Goal: Navigation & Orientation: Go to known website

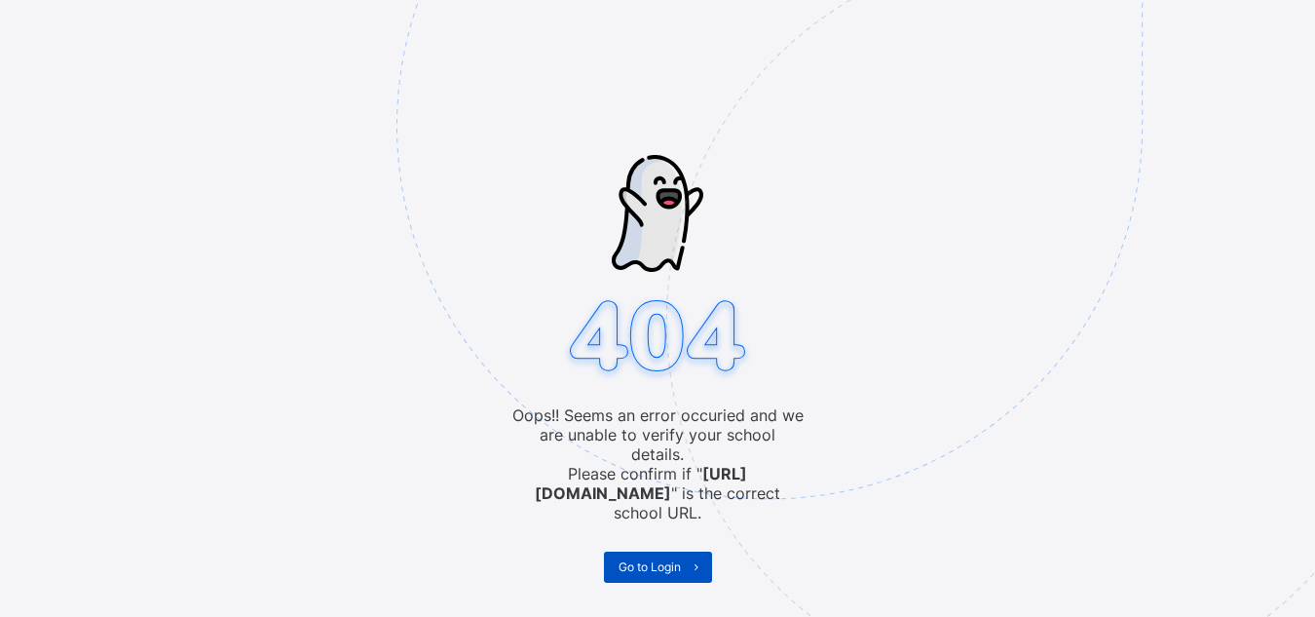
click at [659, 559] on span "Go to Login" at bounding box center [650, 566] width 62 height 15
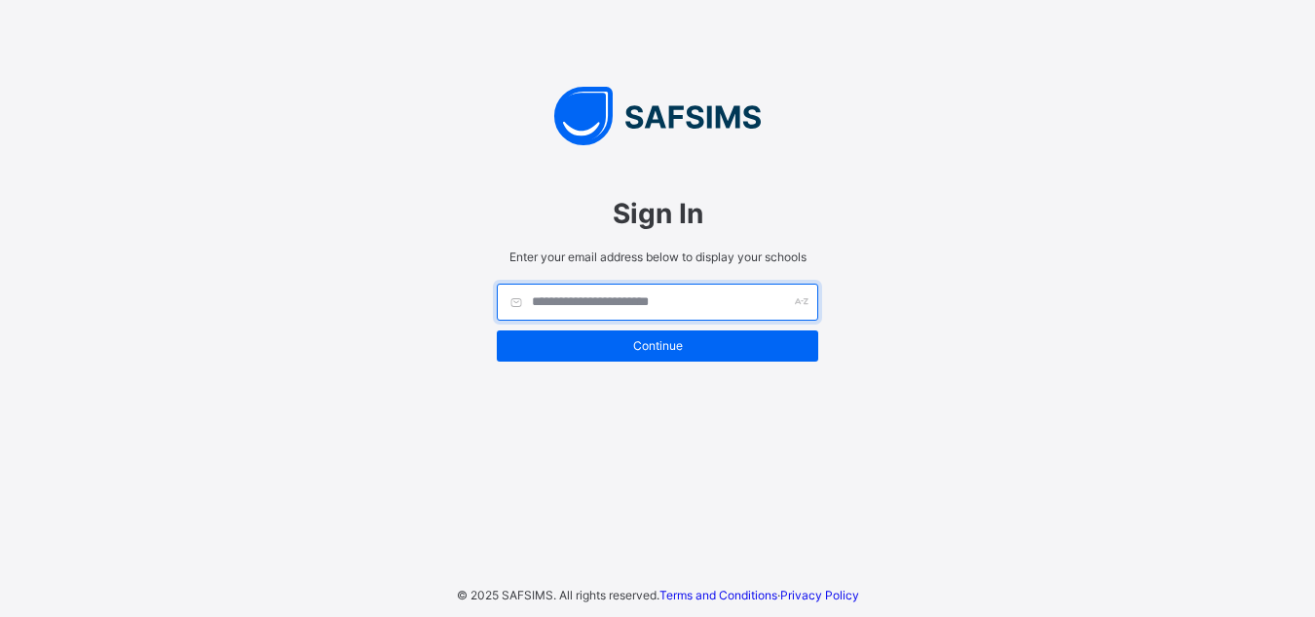
click at [778, 298] on input "text" at bounding box center [658, 302] width 322 height 37
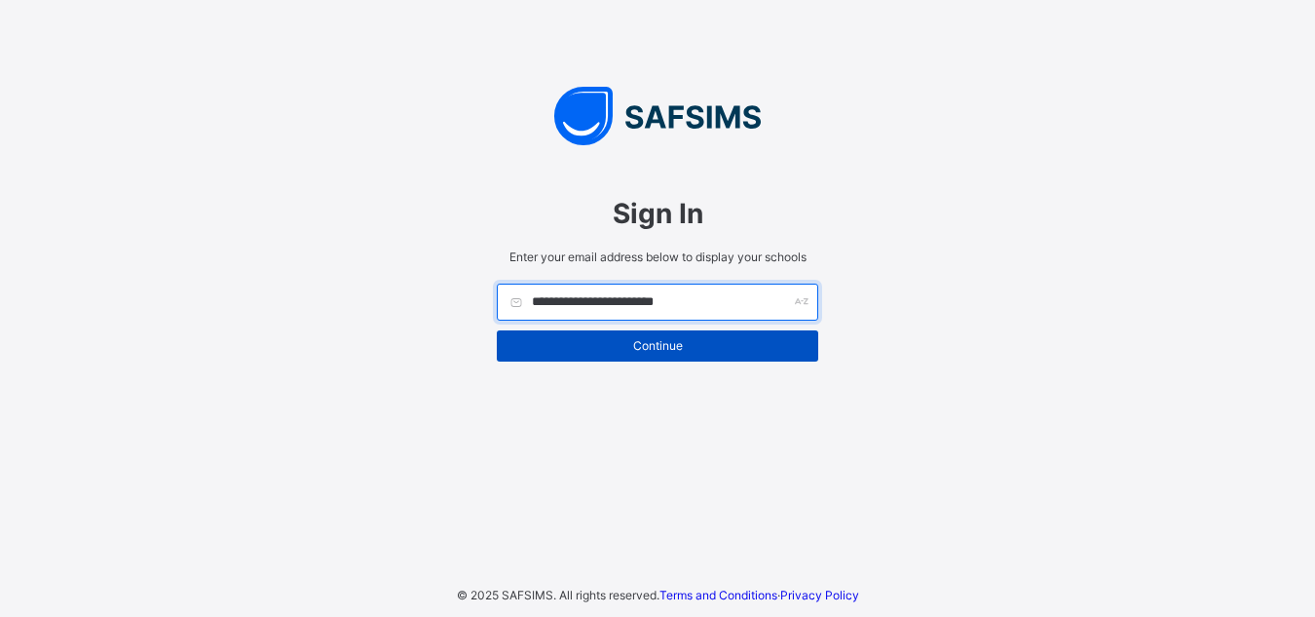
type input "**********"
click at [657, 342] on span "Continue" at bounding box center [658, 345] width 292 height 15
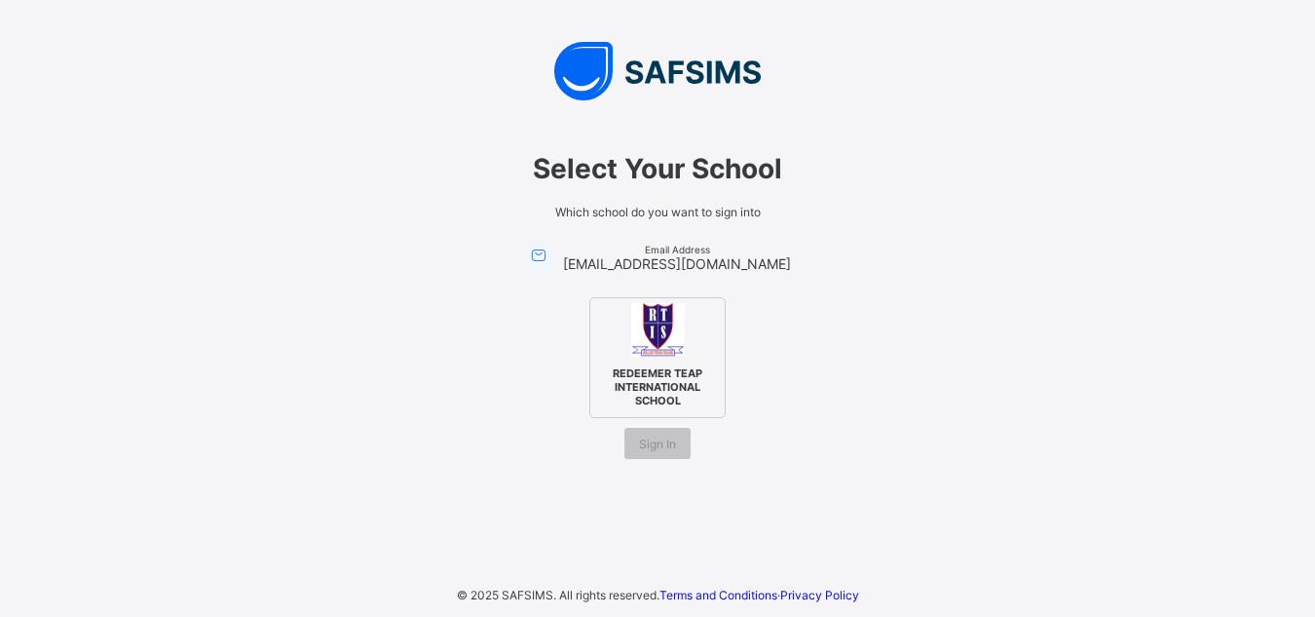
click at [533, 464] on div "Select Your School Which school do you want to sign into Email Address [EMAIL_A…" at bounding box center [657, 295] width 585 height 365
click at [675, 333] on img at bounding box center [658, 330] width 54 height 54
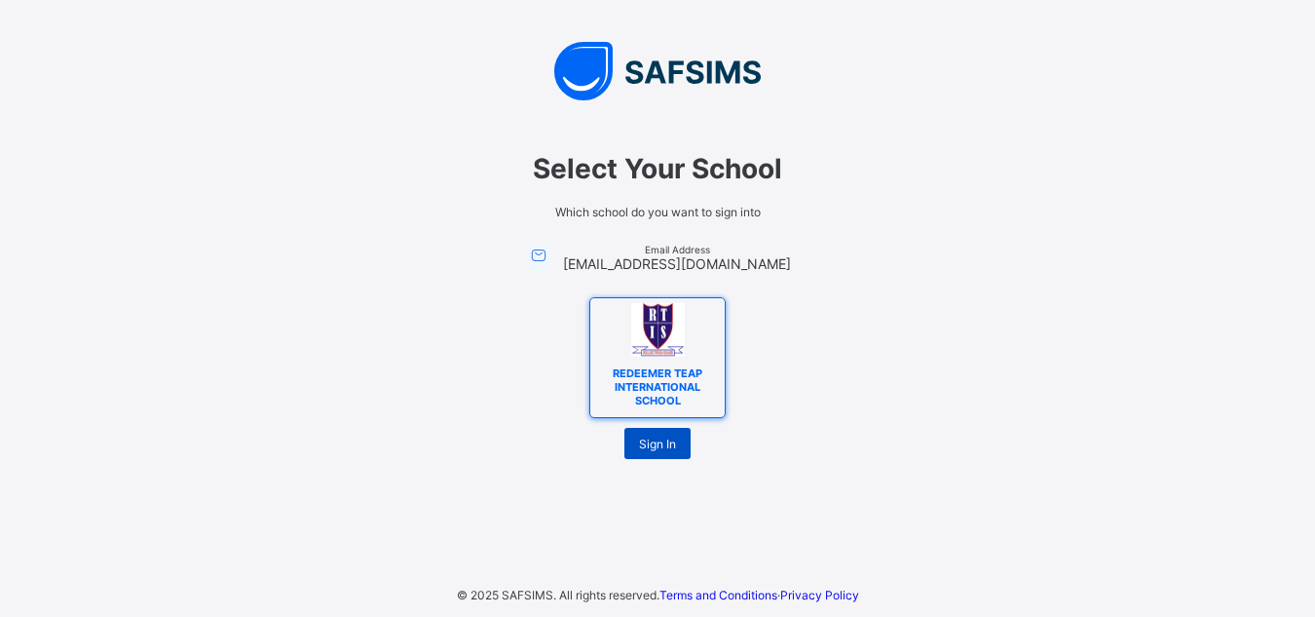
click at [650, 438] on span "Sign In" at bounding box center [657, 444] width 37 height 15
